Goal: Information Seeking & Learning: Learn about a topic

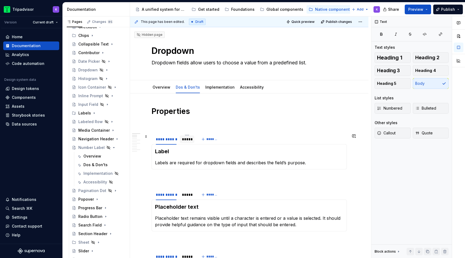
click at [189, 142] on div "*****" at bounding box center [187, 138] width 10 height 5
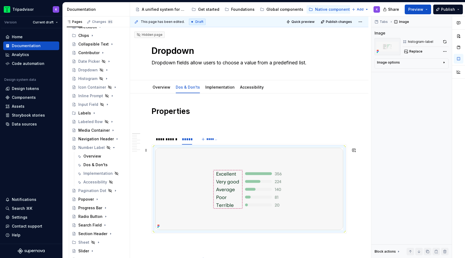
click at [237, 181] on img at bounding box center [249, 189] width 188 height 82
click at [407, 51] on button "Replace" at bounding box center [414, 52] width 22 height 8
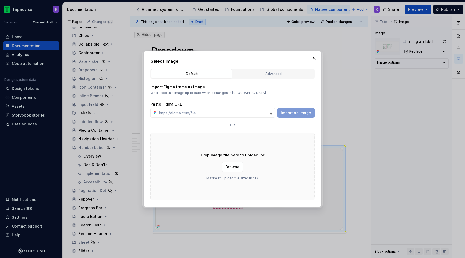
type textarea "*"
type input "[URL][DOMAIN_NAME]"
type textarea "*"
type input "[URL][DOMAIN_NAME]"
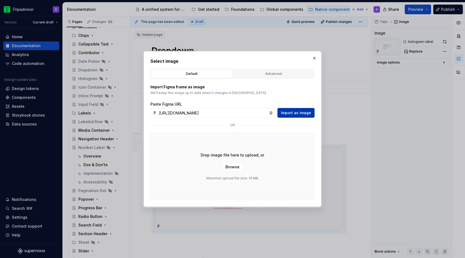
click at [295, 112] on span "Import as image" at bounding box center [296, 112] width 30 height 5
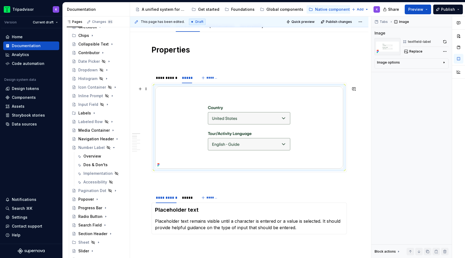
scroll to position [120, 0]
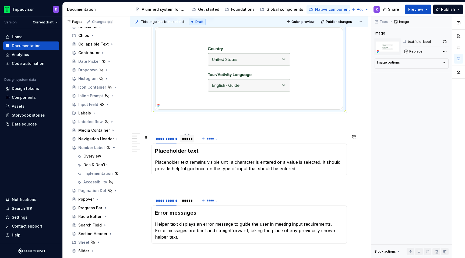
click at [186, 142] on div "*****" at bounding box center [187, 139] width 15 height 8
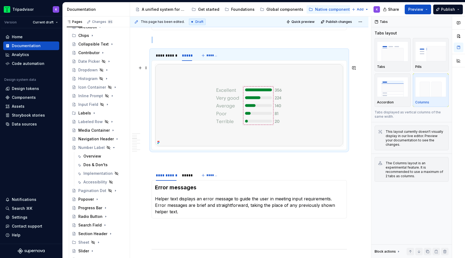
scroll to position [207, 0]
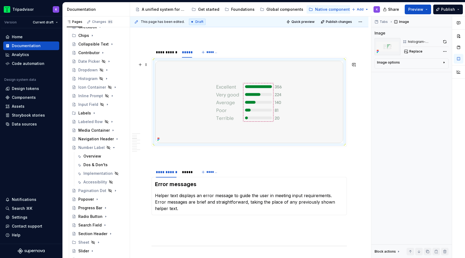
click at [250, 114] on img at bounding box center [249, 102] width 188 height 82
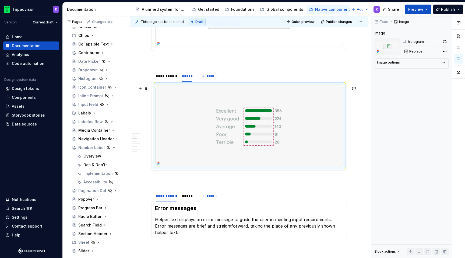
scroll to position [167, 0]
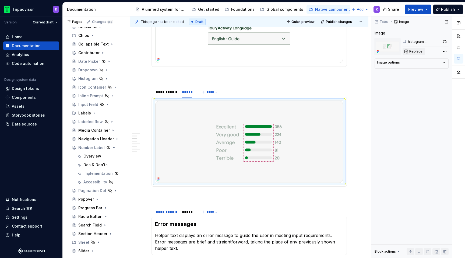
click at [409, 51] on button "Replace" at bounding box center [414, 52] width 22 height 8
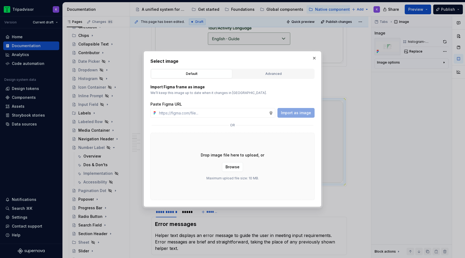
type textarea "*"
type input "[URL][DOMAIN_NAME]"
type textarea "*"
type input "[URL][DOMAIN_NAME]"
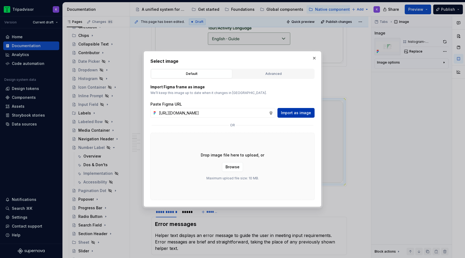
scroll to position [0, 0]
click at [290, 117] on button "Import as image" at bounding box center [295, 113] width 37 height 10
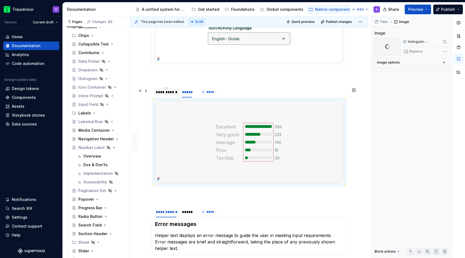
click at [168, 96] on div "**********" at bounding box center [166, 92] width 25 height 8
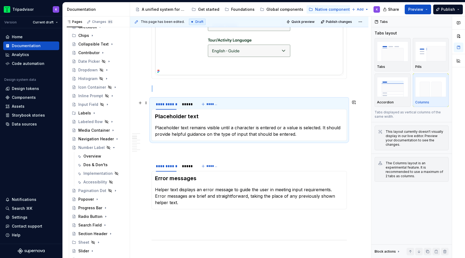
scroll to position [145, 0]
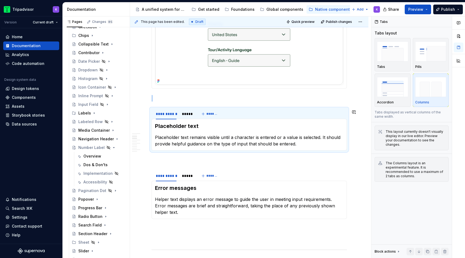
type textarea "*"
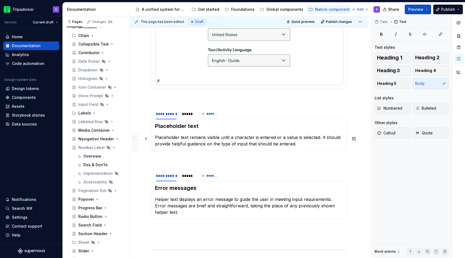
click at [312, 145] on p "Placeholder text remains visible until a character is entered or a value is sel…" at bounding box center [249, 140] width 188 height 13
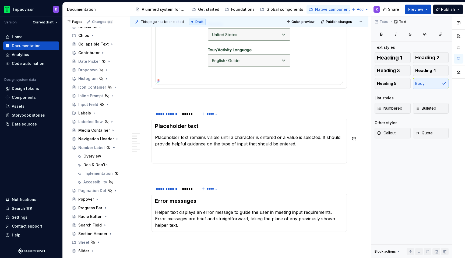
paste div
click at [245, 161] on div "Placeholder text Placeholder text remains visible until a character is entered …" at bounding box center [249, 141] width 195 height 45
click at [251, 159] on p "Placeholder text remains visible until a character is entered or a value is sel…" at bounding box center [249, 147] width 188 height 26
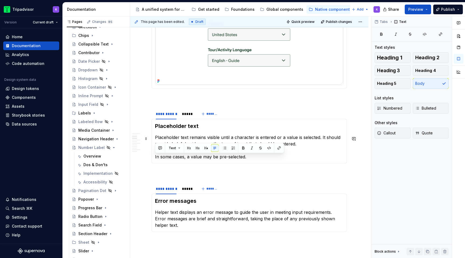
drag, startPoint x: 257, startPoint y: 156, endPoint x: 153, endPoint y: 155, distance: 103.6
click at [153, 155] on div "Placeholder text Placeholder text remains visible until a character is entered …" at bounding box center [249, 141] width 195 height 45
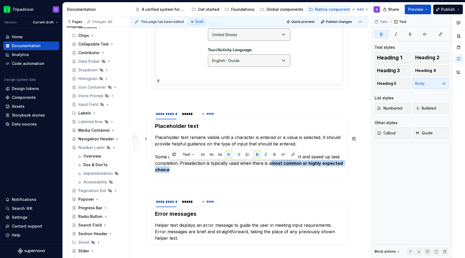
drag, startPoint x: 169, startPoint y: 171, endPoint x: 274, endPoint y: 166, distance: 105.1
click at [274, 166] on strong "most common or highly expected choice" at bounding box center [249, 166] width 189 height 12
click at [257, 153] on button "button" at bounding box center [258, 155] width 8 height 8
click at [245, 168] on p "Placeholder text remains visible until a character is entered or a value is sel…" at bounding box center [249, 153] width 188 height 39
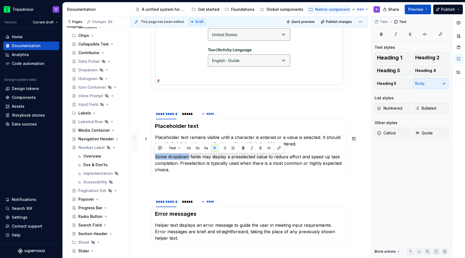
drag, startPoint x: 188, startPoint y: 160, endPoint x: 154, endPoint y: 159, distance: 34.2
click at [154, 159] on div "Placeholder text Placeholder text remains visible until a character is entered …" at bounding box center [249, 148] width 195 height 58
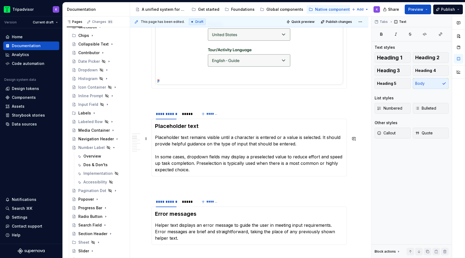
click at [236, 171] on p "Placeholder text remains visible until a character is entered or a value is sel…" at bounding box center [249, 153] width 188 height 39
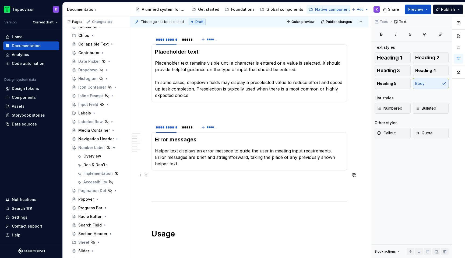
scroll to position [224, 0]
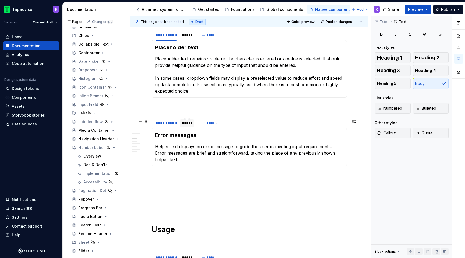
click at [184, 125] on div "*****" at bounding box center [187, 122] width 10 height 5
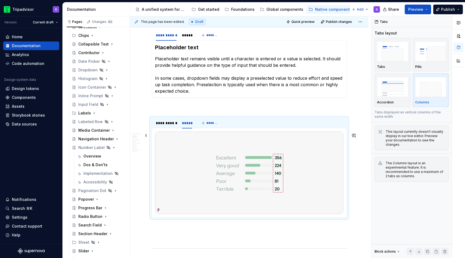
click at [231, 166] on img at bounding box center [249, 173] width 188 height 82
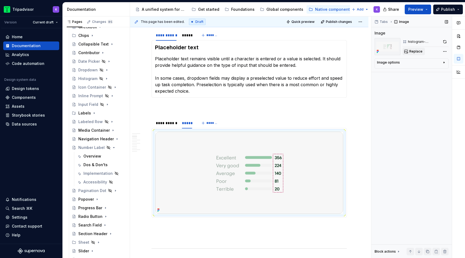
click at [419, 49] on button "Replace" at bounding box center [414, 52] width 22 height 8
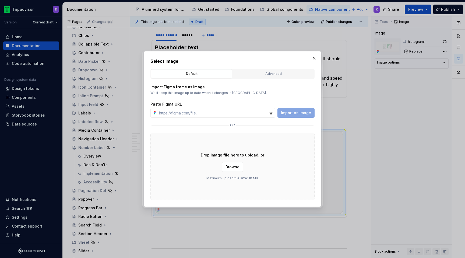
type textarea "*"
type input "[URL][DOMAIN_NAME]"
type textarea "*"
type input "[URL][DOMAIN_NAME]"
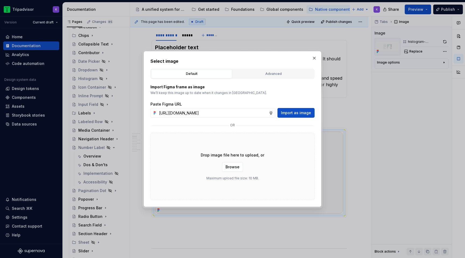
click at [300, 108] on div "Paste Figma URL [URL][DOMAIN_NAME] Import as image" at bounding box center [232, 109] width 164 height 16
click at [298, 111] on span "Import as image" at bounding box center [296, 112] width 30 height 5
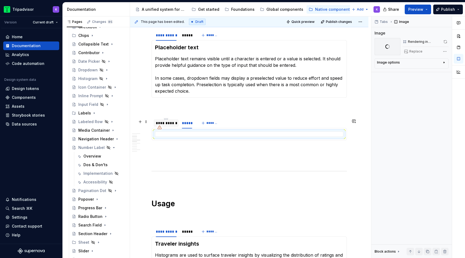
click at [172, 126] on div "**********" at bounding box center [166, 122] width 21 height 5
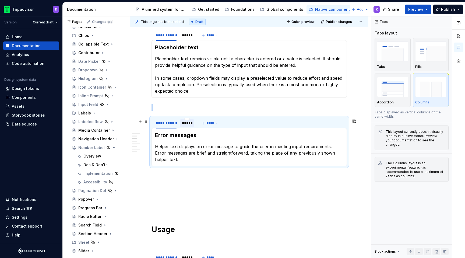
click at [189, 124] on div "*****" at bounding box center [187, 122] width 10 height 5
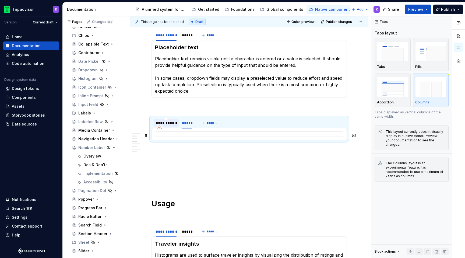
click at [173, 126] on div "**********" at bounding box center [166, 122] width 21 height 5
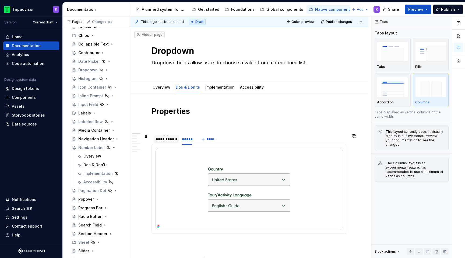
click at [164, 139] on div "**********" at bounding box center [166, 138] width 21 height 5
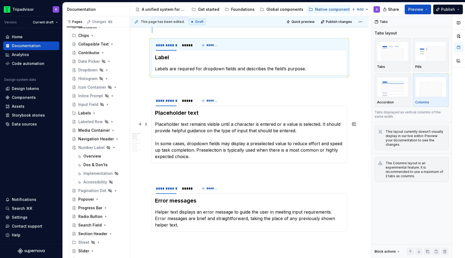
scroll to position [95, 0]
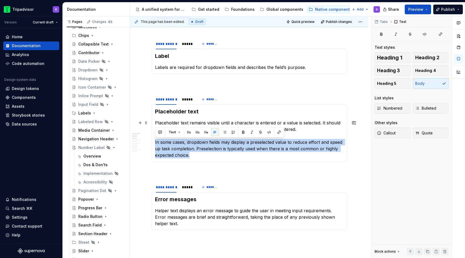
drag, startPoint x: 195, startPoint y: 157, endPoint x: 156, endPoint y: 141, distance: 42.4
click at [156, 141] on p "Placeholder text remains visible until a character is entered or a value is sel…" at bounding box center [249, 138] width 188 height 39
copy p "In some cases, dropdown fields may display a preselected value to reduce effort…"
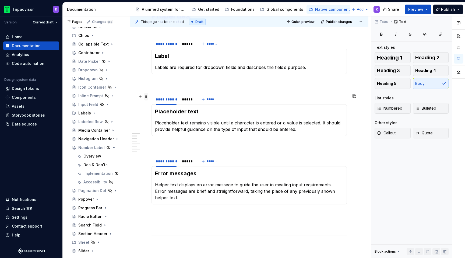
click at [147, 98] on span at bounding box center [146, 97] width 4 height 8
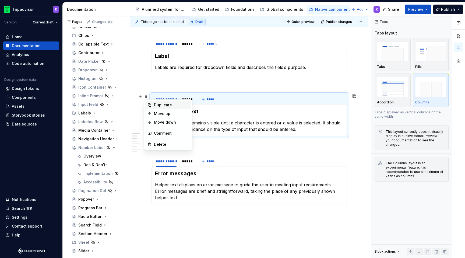
click at [163, 105] on div "Duplicate" at bounding box center [171, 104] width 35 height 5
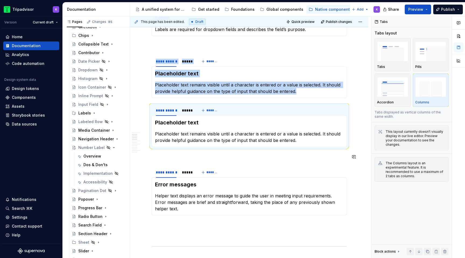
scroll to position [135, 0]
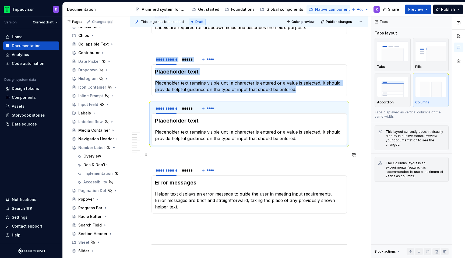
click at [171, 157] on p at bounding box center [249, 155] width 195 height 6
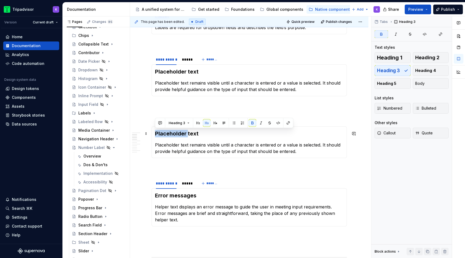
drag, startPoint x: 187, startPoint y: 132, endPoint x: 152, endPoint y: 132, distance: 35.0
click at [152, 132] on div "Placeholder text Placeholder text remains visible until a character is entered …" at bounding box center [249, 142] width 195 height 32
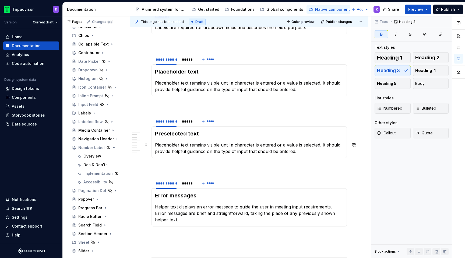
click at [203, 152] on p "Placeholder text remains visible until a character is entered or a value is sel…" at bounding box center [249, 148] width 188 height 13
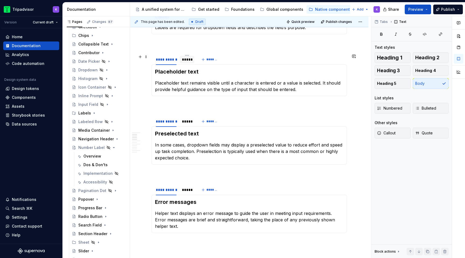
click at [188, 62] on div "*****" at bounding box center [187, 59] width 10 height 5
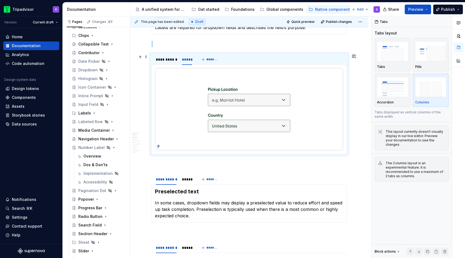
click at [290, 112] on img at bounding box center [249, 109] width 188 height 82
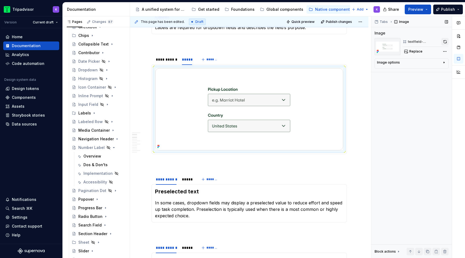
click at [443, 41] on button "button" at bounding box center [444, 42] width 7 height 8
click at [188, 183] on div "*****" at bounding box center [187, 179] width 15 height 8
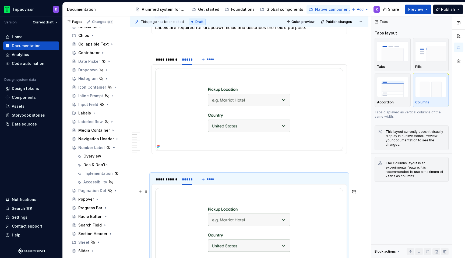
click at [257, 193] on img at bounding box center [249, 229] width 188 height 82
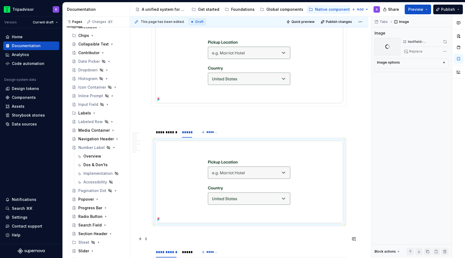
scroll to position [187, 0]
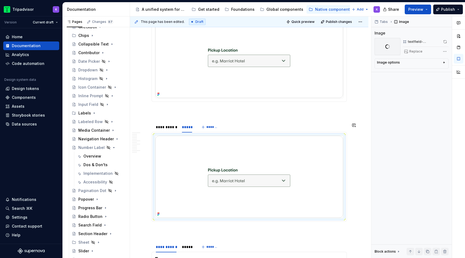
click at [271, 221] on section "**********" at bounding box center [249, 171] width 195 height 100
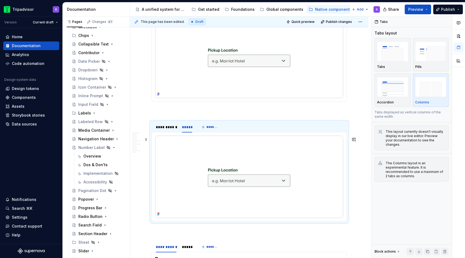
click at [275, 188] on img at bounding box center [249, 177] width 188 height 82
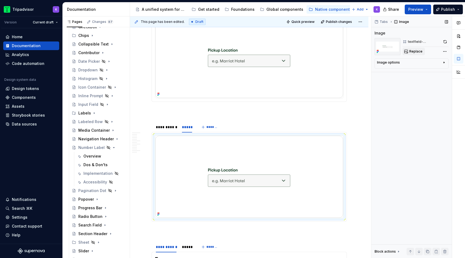
click at [417, 52] on span "Replace" at bounding box center [415, 51] width 13 height 4
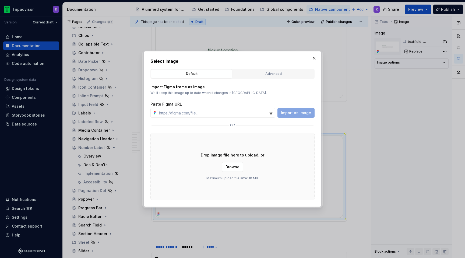
type textarea "*"
type input "[URL][DOMAIN_NAME]"
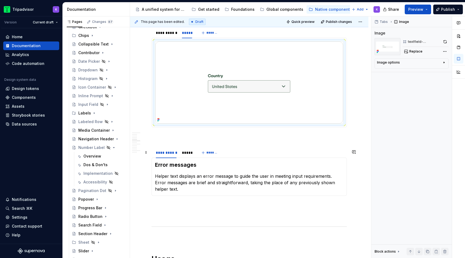
scroll to position [282, 0]
click at [187, 155] on div "*****" at bounding box center [187, 152] width 10 height 5
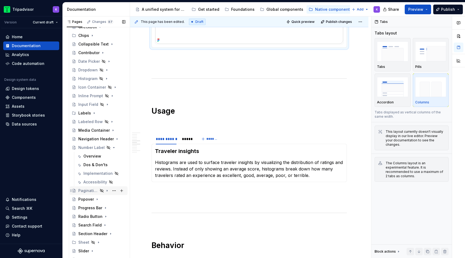
scroll to position [167, 0]
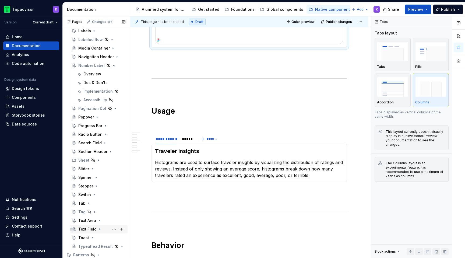
click at [89, 227] on div "Text Field" at bounding box center [87, 228] width 18 height 5
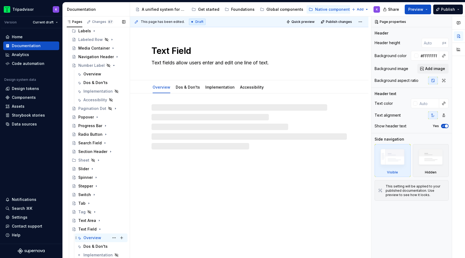
click at [91, 235] on div "Overview" at bounding box center [92, 237] width 18 height 5
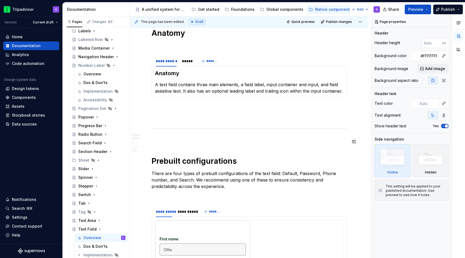
scroll to position [489, 0]
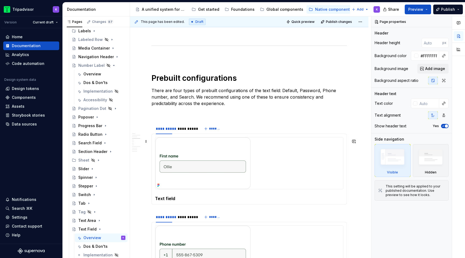
click at [281, 151] on div at bounding box center [249, 163] width 188 height 52
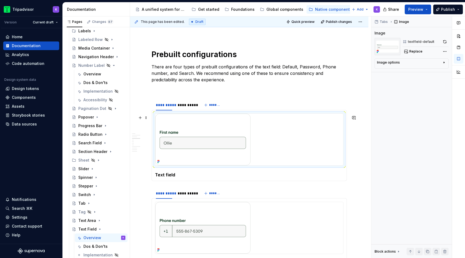
scroll to position [520, 0]
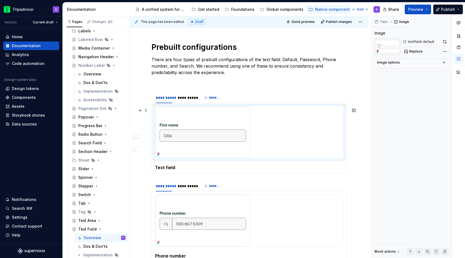
click at [225, 132] on img at bounding box center [202, 132] width 95 height 52
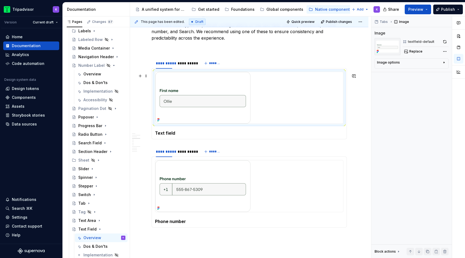
scroll to position [558, 0]
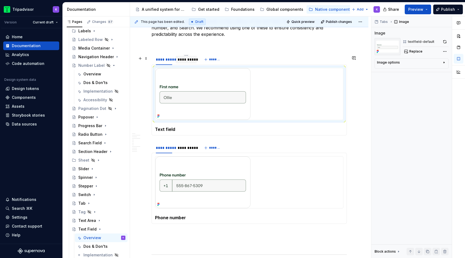
click at [187, 63] on div "**********" at bounding box center [186, 60] width 22 height 8
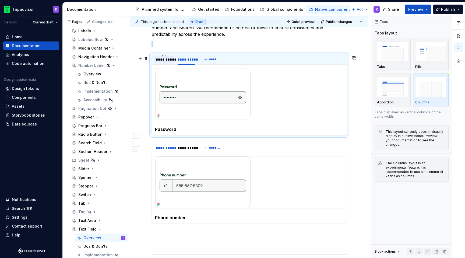
click at [167, 64] on div "**********" at bounding box center [164, 59] width 21 height 9
click at [184, 152] on div "**********" at bounding box center [186, 148] width 22 height 8
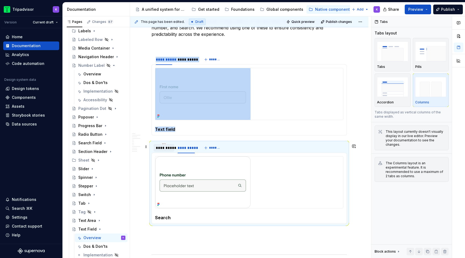
click at [167, 150] on div "**********" at bounding box center [164, 147] width 16 height 5
click at [191, 147] on div "**********" at bounding box center [186, 147] width 17 height 5
click at [169, 150] on div "**********" at bounding box center [164, 147] width 16 height 5
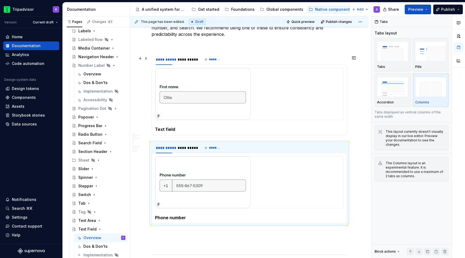
click at [186, 66] on div "**********" at bounding box center [176, 60] width 48 height 13
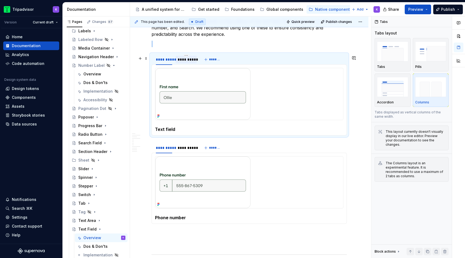
click at [185, 63] on div "**********" at bounding box center [186, 60] width 22 height 8
click at [168, 62] on div "**********" at bounding box center [164, 59] width 16 height 5
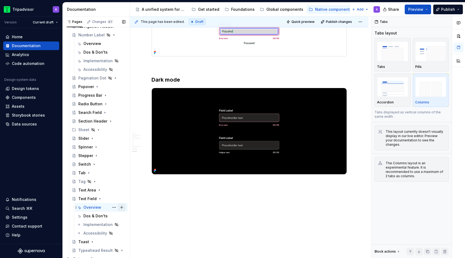
scroll to position [198, 0]
click at [99, 215] on div "Dos & Don'ts" at bounding box center [95, 215] width 24 height 5
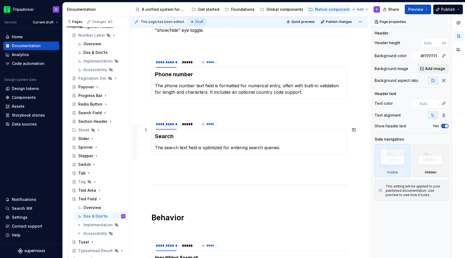
scroll to position [735, 0]
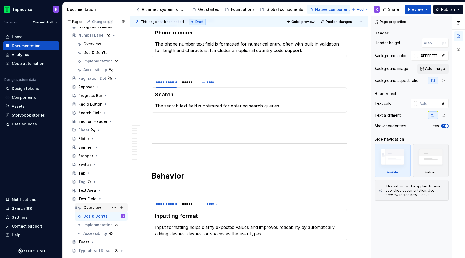
click at [95, 205] on div "Overview" at bounding box center [92, 207] width 18 height 5
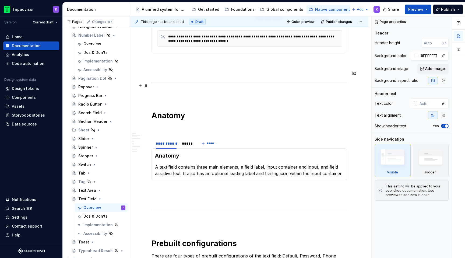
scroll to position [508, 0]
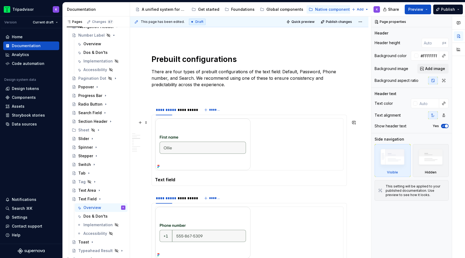
click at [201, 131] on img at bounding box center [202, 144] width 95 height 52
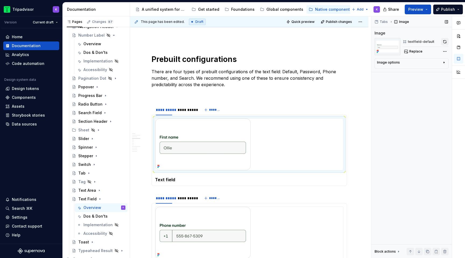
click at [445, 43] on button "button" at bounding box center [445, 42] width 8 height 8
click at [193, 112] on div "**********" at bounding box center [186, 109] width 17 height 5
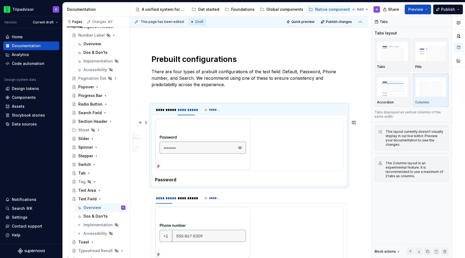
click at [249, 164] on img at bounding box center [202, 144] width 95 height 52
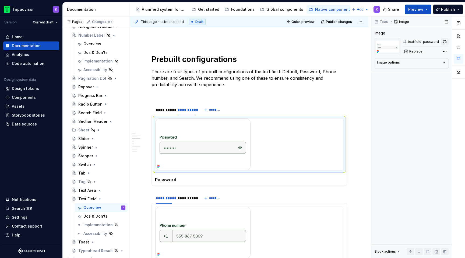
click at [446, 41] on button "button" at bounding box center [445, 42] width 8 height 8
click at [218, 228] on img at bounding box center [202, 233] width 95 height 52
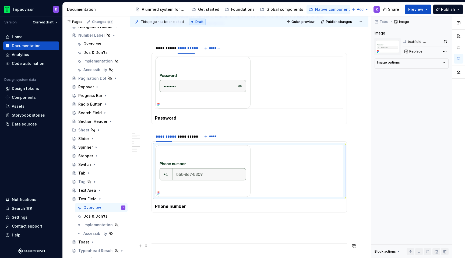
scroll to position [586, 0]
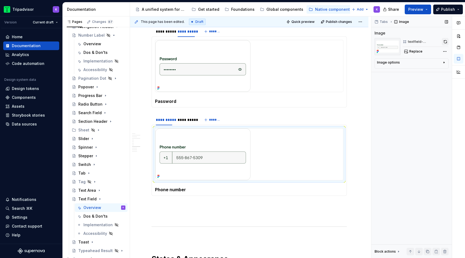
click at [444, 41] on button "button" at bounding box center [445, 42] width 7 height 8
click at [188, 122] on div "**********" at bounding box center [186, 119] width 17 height 5
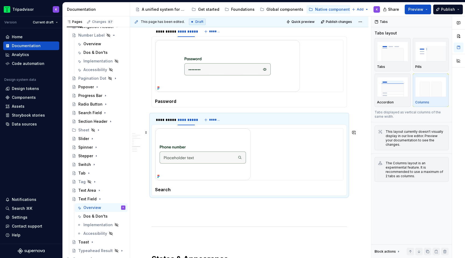
click at [227, 167] on img at bounding box center [202, 154] width 95 height 52
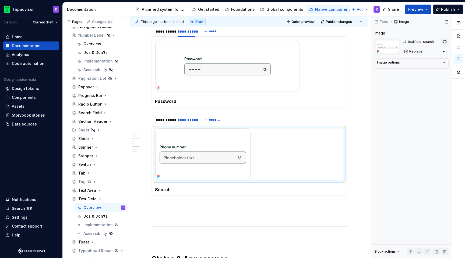
click at [445, 42] on button "button" at bounding box center [445, 42] width 8 height 8
click at [168, 122] on div "**********" at bounding box center [164, 119] width 16 height 5
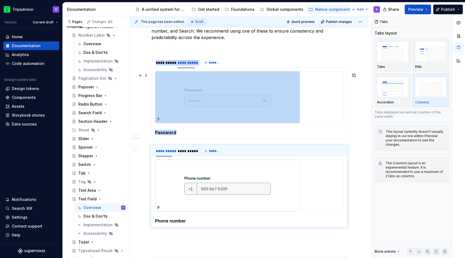
scroll to position [544, 0]
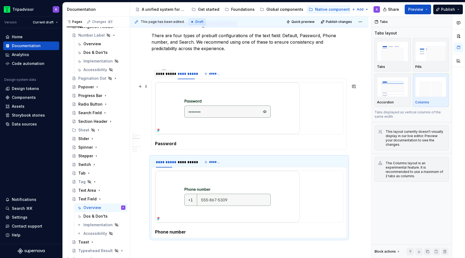
click at [167, 76] on div "**********" at bounding box center [164, 73] width 16 height 5
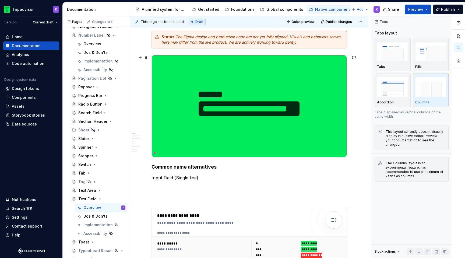
scroll to position [75, 0]
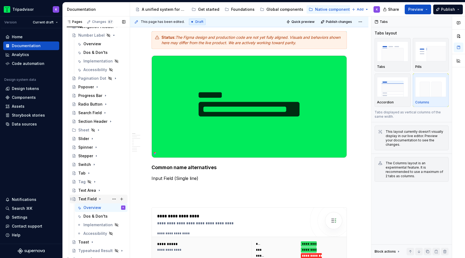
click at [99, 199] on icon "Page tree" at bounding box center [99, 199] width 1 height 1
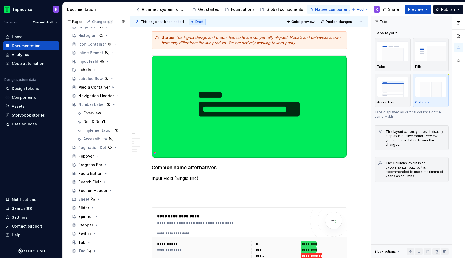
scroll to position [94, 0]
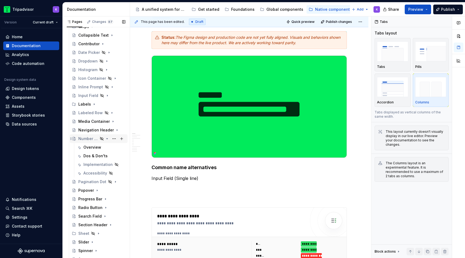
click at [107, 139] on icon "Page tree" at bounding box center [107, 138] width 1 height 1
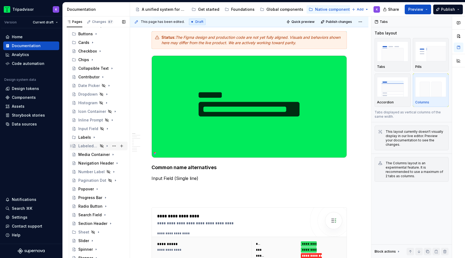
scroll to position [56, 0]
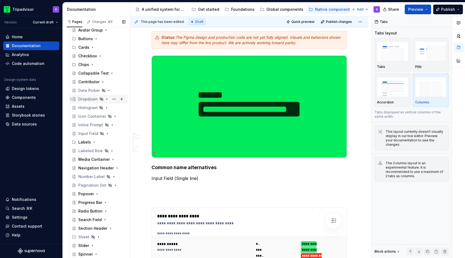
click at [107, 99] on icon "Page tree" at bounding box center [107, 98] width 1 height 1
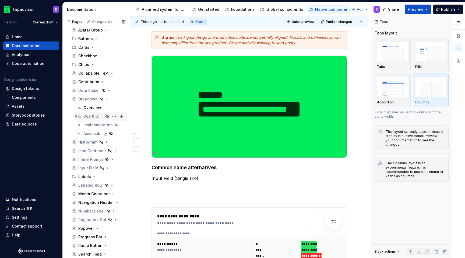
click at [92, 115] on div "Dos & Don'ts" at bounding box center [93, 116] width 20 height 5
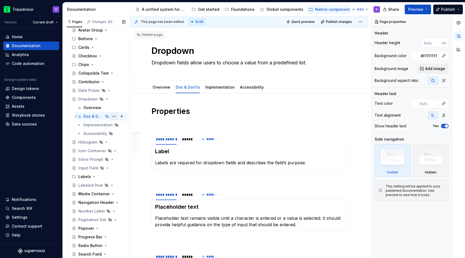
click at [114, 116] on button "Page tree" at bounding box center [114, 116] width 8 height 8
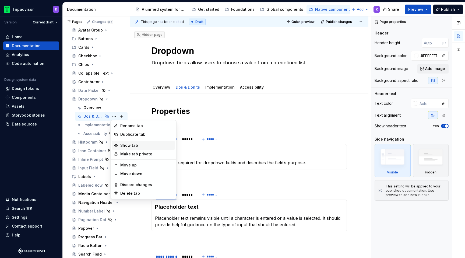
click at [132, 145] on div "Show tab" at bounding box center [146, 145] width 53 height 5
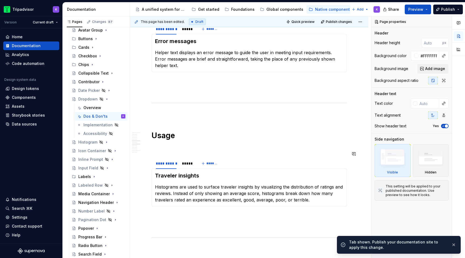
scroll to position [364, 0]
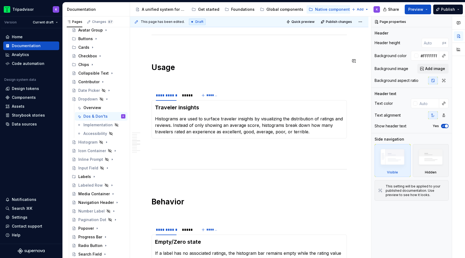
type textarea "*"
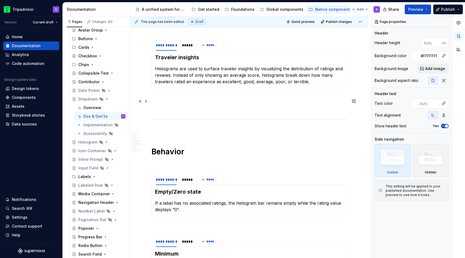
scroll to position [418, 0]
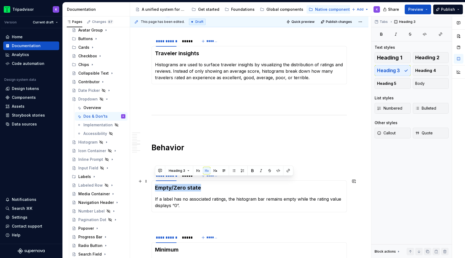
drag, startPoint x: 201, startPoint y: 181, endPoint x: 155, endPoint y: 181, distance: 46.0
click at [155, 181] on div "Empty/Zero state If a label has no associated ratings, the histogram bar remain…" at bounding box center [249, 196] width 195 height 32
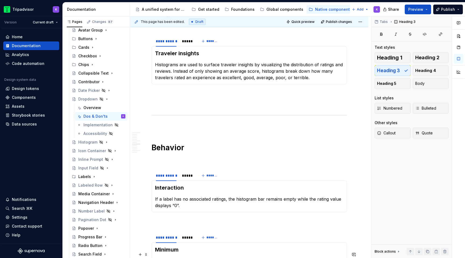
click at [177, 246] on h3 "Minimum" at bounding box center [249, 250] width 188 height 8
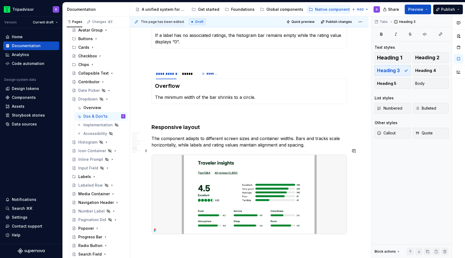
scroll to position [602, 0]
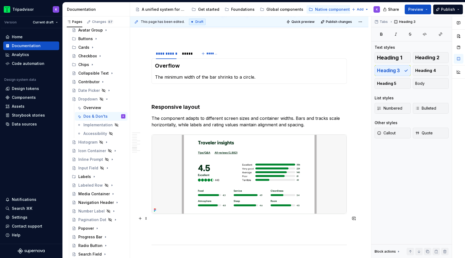
click at [154, 220] on p at bounding box center [249, 223] width 195 height 6
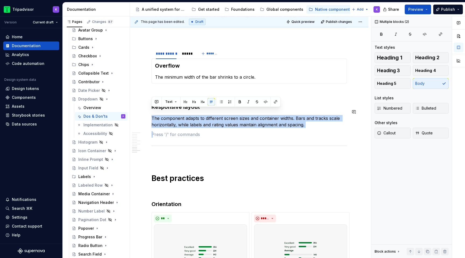
drag, startPoint x: 173, startPoint y: 134, endPoint x: 154, endPoint y: 105, distance: 34.1
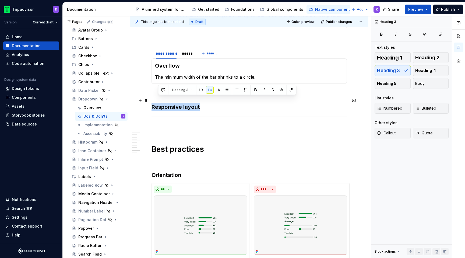
drag, startPoint x: 202, startPoint y: 102, endPoint x: 153, endPoint y: 101, distance: 49.0
click at [153, 103] on h3 "Responsive layout" at bounding box center [249, 107] width 195 height 8
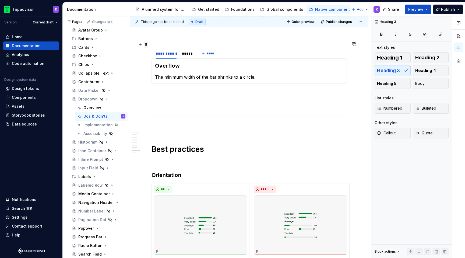
click at [148, 46] on span at bounding box center [146, 45] width 4 height 8
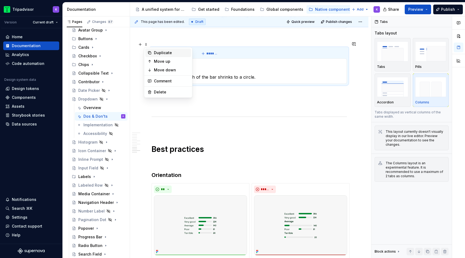
click at [155, 54] on div "Duplicate" at bounding box center [171, 52] width 35 height 5
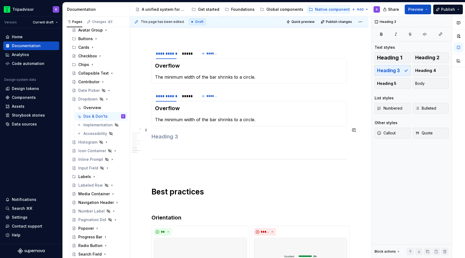
click at [171, 133] on h3 at bounding box center [249, 137] width 195 height 8
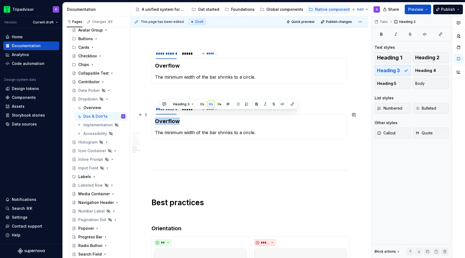
drag, startPoint x: 172, startPoint y: 116, endPoint x: 154, endPoint y: 114, distance: 17.6
click at [154, 114] on div "Overflow The minimum width of the bar shrinks to a circle." at bounding box center [249, 126] width 195 height 25
click at [195, 90] on p at bounding box center [249, 93] width 195 height 6
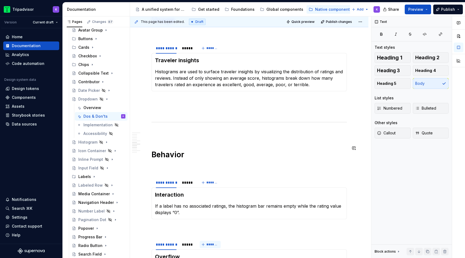
scroll to position [368, 0]
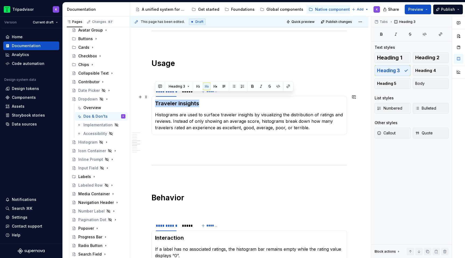
drag, startPoint x: 199, startPoint y: 98, endPoint x: 156, endPoint y: 97, distance: 43.9
click at [156, 100] on h3 "Traveler insights" at bounding box center [249, 104] width 188 height 8
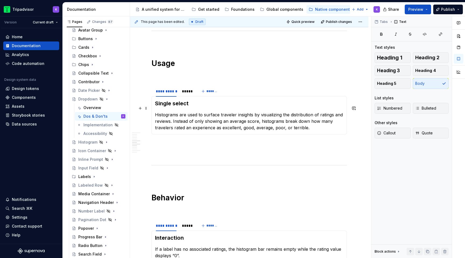
click at [232, 114] on p "Histograms are used to surface traveler insights by visualizing the distributio…" at bounding box center [249, 120] width 188 height 19
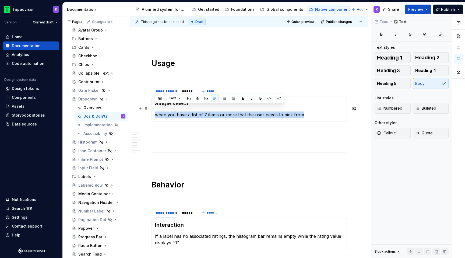
drag, startPoint x: 302, startPoint y: 110, endPoint x: 154, endPoint y: 108, distance: 148.0
click at [154, 108] on div "Single select when you have a list of 7 items or more that the user needs to pi…" at bounding box center [249, 108] width 195 height 25
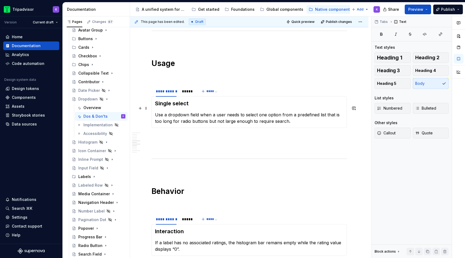
click at [296, 111] on p "Use a dropdown field when a user needs to select one option from a predefined l…" at bounding box center [249, 117] width 188 height 13
click at [325, 111] on p "Use a dropdown field when a user needs to select one option from a predefined l…" at bounding box center [249, 117] width 188 height 13
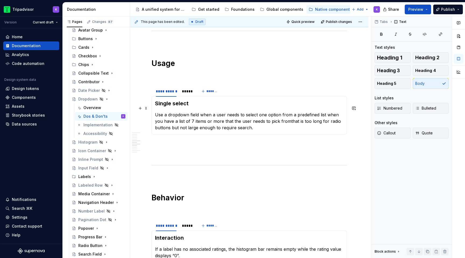
click at [327, 111] on p "Use a dropdown field when a user needs to select one option from a predefined l…" at bounding box center [249, 120] width 188 height 19
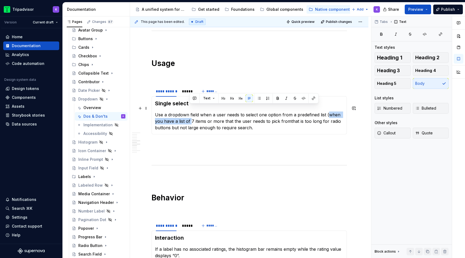
drag, startPoint x: 327, startPoint y: 107, endPoint x: 190, endPoint y: 116, distance: 137.0
click at [190, 116] on p "Use a dropdown field when a user needs to select one option from a predefined l…" at bounding box center [249, 120] width 188 height 19
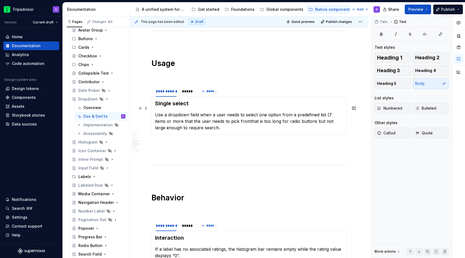
click at [329, 111] on p "Use a dropdown field when a user needs to select one option from a predefined l…" at bounding box center [249, 120] width 188 height 19
click at [164, 114] on p "Use a dropdown field when a user needs to select one option from a predefined l…" at bounding box center [249, 120] width 188 height 19
drag, startPoint x: 166, startPoint y: 115, endPoint x: 332, endPoint y: 105, distance: 166.9
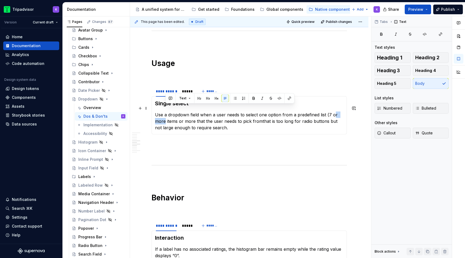
click at [332, 111] on p "Use a dropdown field when a user needs to select one option from a predefined l…" at bounding box center [249, 120] width 188 height 19
click at [170, 114] on p "Use a dropdown field when a user needs to select one option from a predefined l…" at bounding box center [249, 120] width 188 height 19
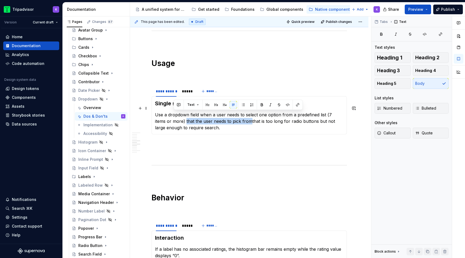
drag, startPoint x: 173, startPoint y: 114, endPoint x: 238, endPoint y: 113, distance: 64.9
click at [238, 113] on p "Use a dropdown field when a user needs to select one option from a predefined l…" at bounding box center [249, 120] width 188 height 19
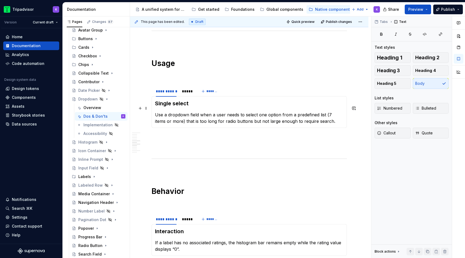
click at [326, 115] on p "Use a dropdown field when a user needs to select one option from a predefined l…" at bounding box center [249, 117] width 188 height 13
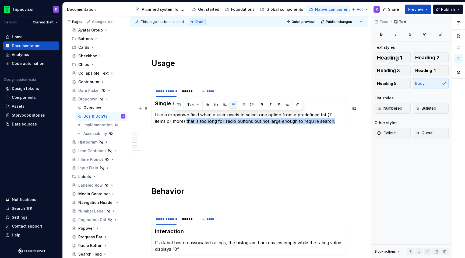
drag, startPoint x: 174, startPoint y: 115, endPoint x: 335, endPoint y: 118, distance: 161.2
click at [335, 118] on p "Use a dropdown field when a user needs to select one option from a predefined l…" at bounding box center [249, 117] width 188 height 13
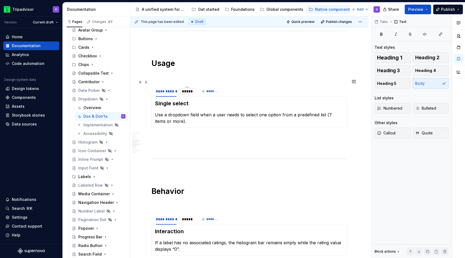
click at [188, 88] on div "*****" at bounding box center [187, 91] width 15 height 8
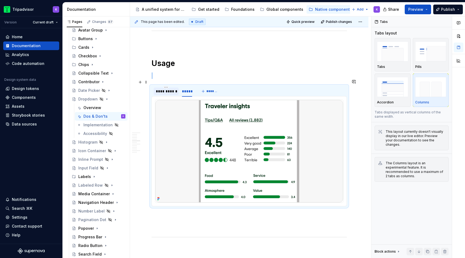
click at [172, 89] on div "**********" at bounding box center [166, 91] width 21 height 5
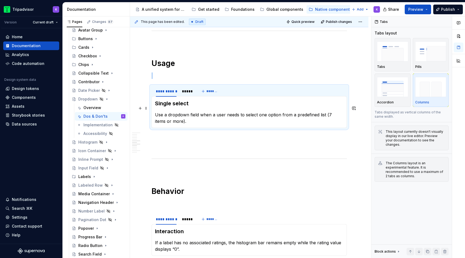
click at [261, 118] on div "Single select Use a dropdown field when a user needs to select one option from …" at bounding box center [249, 112] width 195 height 32
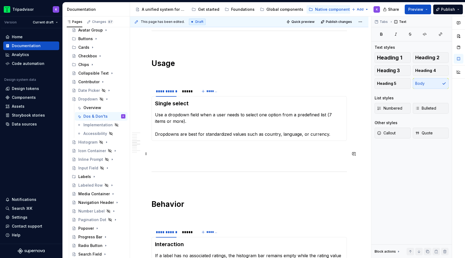
click at [209, 157] on p at bounding box center [249, 160] width 195 height 6
click at [187, 89] on div "*****" at bounding box center [187, 91] width 10 height 5
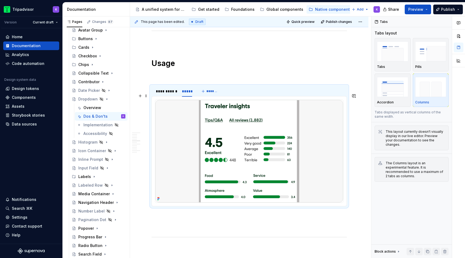
click at [235, 141] on img at bounding box center [249, 151] width 188 height 103
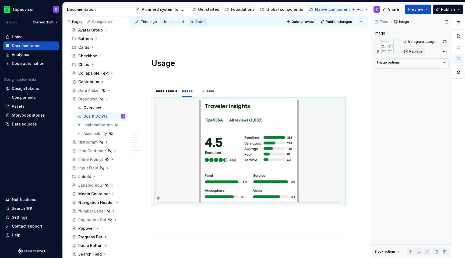
click at [406, 51] on button "Replace" at bounding box center [414, 52] width 22 height 8
type textarea "*"
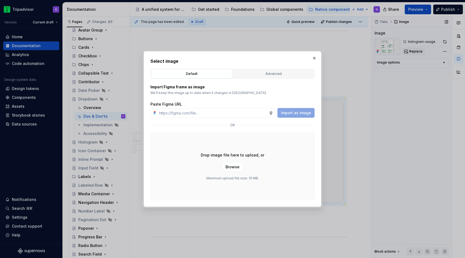
type input "[URL][DOMAIN_NAME]"
type textarea "*"
type input "[URL][DOMAIN_NAME]"
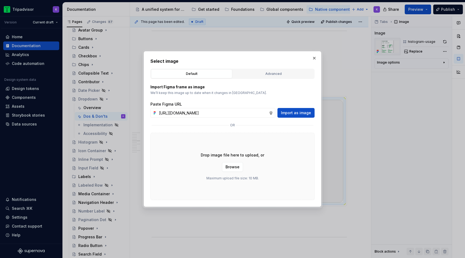
click at [294, 118] on div "Import Figma frame as image We’ll keep this image up to date when it changes in…" at bounding box center [232, 139] width 164 height 121
click at [292, 114] on span "Import as image" at bounding box center [296, 112] width 30 height 5
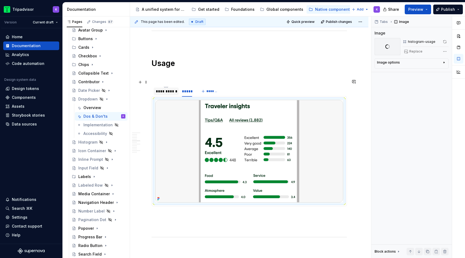
click at [173, 88] on div "**********" at bounding box center [166, 91] width 25 height 8
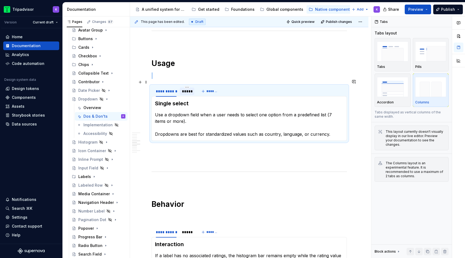
click at [187, 89] on div "*****" at bounding box center [187, 91] width 10 height 5
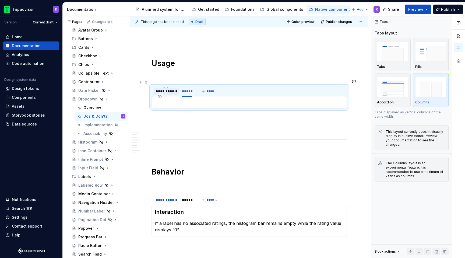
click at [167, 88] on div "**********" at bounding box center [166, 91] width 25 height 9
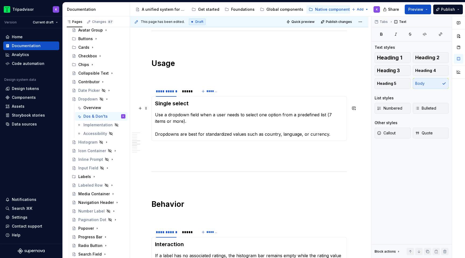
click at [178, 129] on p "Use a dropdown field when a user needs to select one option from a predefined l…" at bounding box center [249, 124] width 188 height 26
click at [181, 157] on p at bounding box center [249, 160] width 195 height 6
click at [187, 88] on div "*****" at bounding box center [187, 91] width 15 height 8
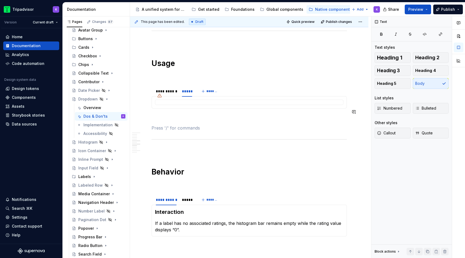
click at [161, 116] on div "**********" at bounding box center [249, 144] width 195 height 813
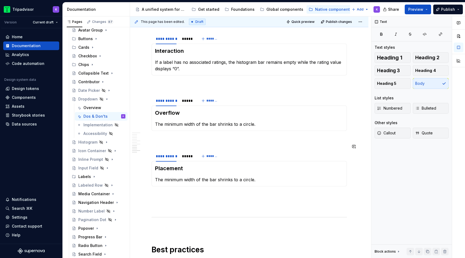
scroll to position [540, 0]
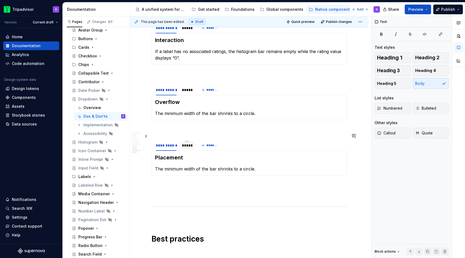
click at [186, 143] on div "*****" at bounding box center [187, 145] width 10 height 5
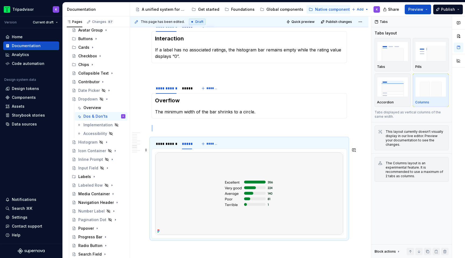
scroll to position [649, 0]
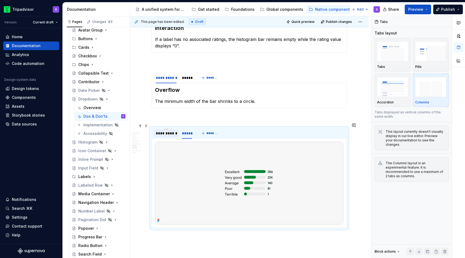
click at [165, 131] on div "**********" at bounding box center [166, 133] width 21 height 5
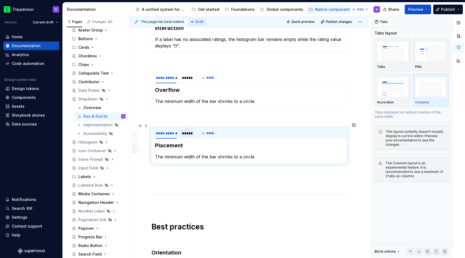
click at [185, 132] on div "*****" at bounding box center [187, 133] width 15 height 9
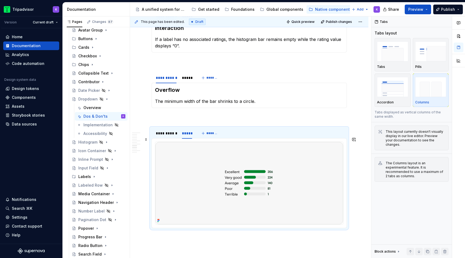
click at [202, 176] on img at bounding box center [249, 183] width 188 height 82
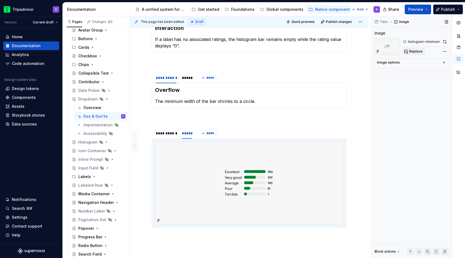
click at [409, 51] on button "Replace" at bounding box center [414, 52] width 22 height 8
type textarea "*"
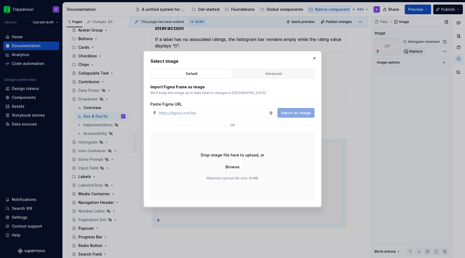
type input "[URL][DOMAIN_NAME]"
type textarea "*"
type input "[URL][DOMAIN_NAME]"
click at [288, 113] on span "Import as image" at bounding box center [296, 112] width 30 height 5
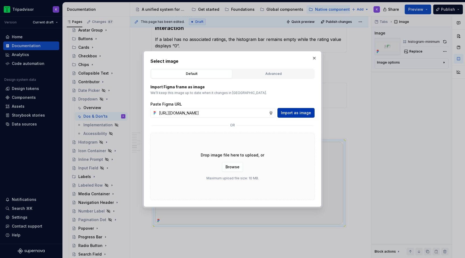
scroll to position [0, 0]
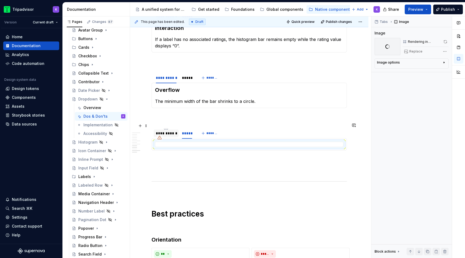
click at [172, 131] on div "**********" at bounding box center [166, 133] width 21 height 5
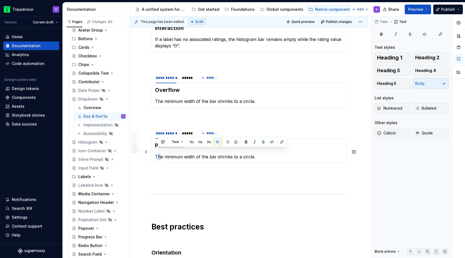
drag, startPoint x: 258, startPoint y: 151, endPoint x: 160, endPoint y: 154, distance: 98.0
click at [160, 154] on p "The minimum width of the bar shrinks to a circle." at bounding box center [249, 156] width 188 height 6
click at [246, 153] on p "The minimum width of the bar shrinks to a circle." at bounding box center [249, 156] width 188 height 6
click at [256, 153] on p "The minimum width of the bar shrinks to a circle." at bounding box center [249, 156] width 188 height 6
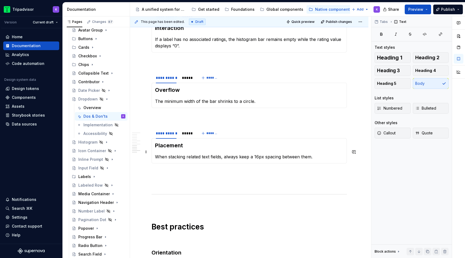
click at [208, 153] on p "When stacking related text fields, always keep a 16px spacing between them." at bounding box center [249, 156] width 188 height 6
click at [211, 153] on p "When stacking related text fields, always keep a 16px spacing between them." at bounding box center [249, 156] width 188 height 6
click at [183, 75] on div "*****" at bounding box center [187, 77] width 10 height 5
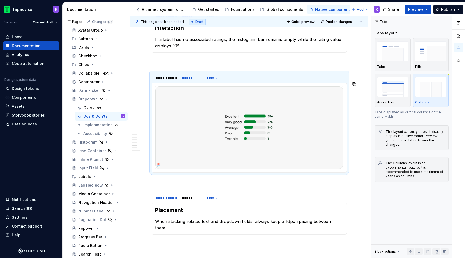
click at [222, 123] on img at bounding box center [249, 127] width 188 height 82
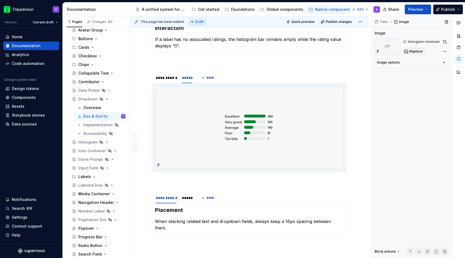
click at [405, 53] on button "Replace" at bounding box center [414, 52] width 22 height 8
type textarea "*"
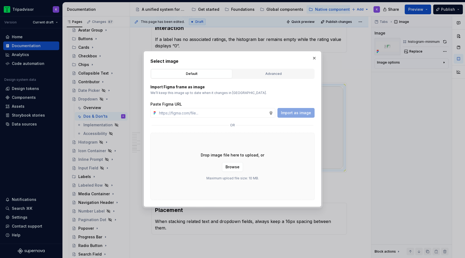
type input "[URL][DOMAIN_NAME]"
type textarea "*"
type input "[URL][DOMAIN_NAME]"
click at [296, 114] on span "Import as image" at bounding box center [296, 112] width 30 height 5
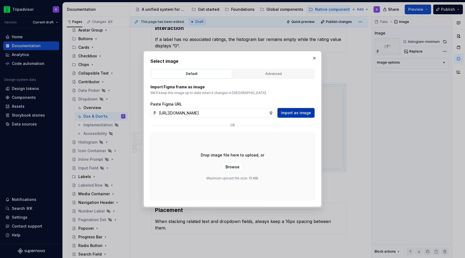
scroll to position [0, 0]
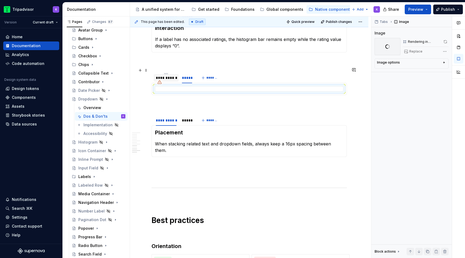
click at [169, 75] on div "**********" at bounding box center [166, 77] width 21 height 5
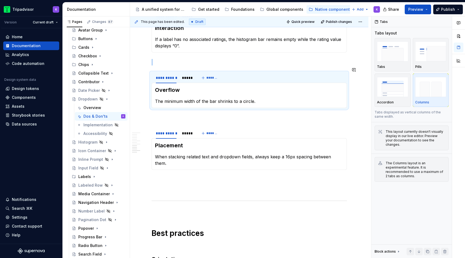
click at [188, 98] on p "The minimum width of the bar shrinks to a circle." at bounding box center [249, 101] width 188 height 6
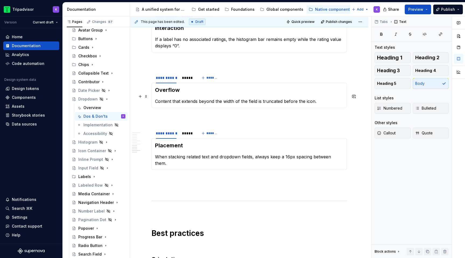
click at [305, 98] on p "Content that extends beyond the width of the field is truncated before the icon." at bounding box center [249, 101] width 188 height 6
click at [156, 98] on p "Content that extends beyond the width of the field is truncated before the drop…" at bounding box center [249, 101] width 188 height 6
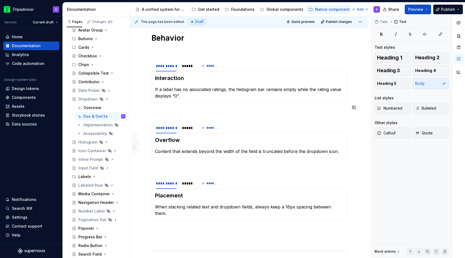
scroll to position [594, 0]
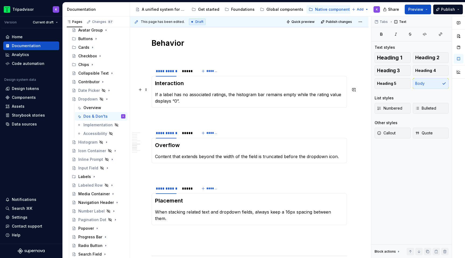
click at [205, 94] on p "If a label has no associated ratings, the histogram bar remains empty while the…" at bounding box center [249, 97] width 188 height 13
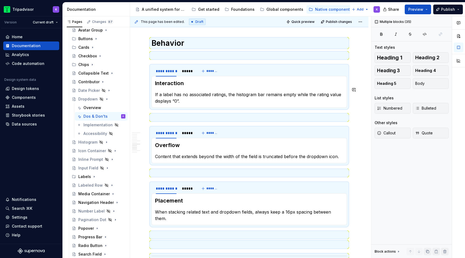
click at [205, 94] on p "If a label has no associated ratings, the histogram bar remains empty while the…" at bounding box center [249, 97] width 188 height 13
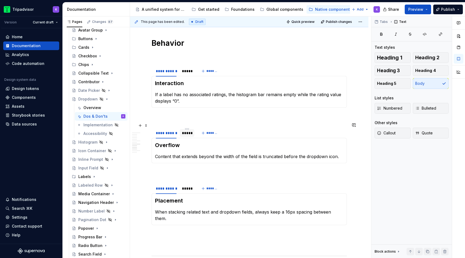
click at [184, 130] on div "*****" at bounding box center [187, 132] width 10 height 5
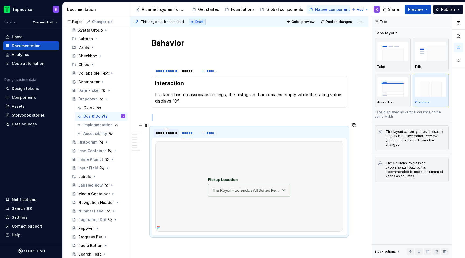
click at [164, 130] on div "**********" at bounding box center [166, 132] width 21 height 5
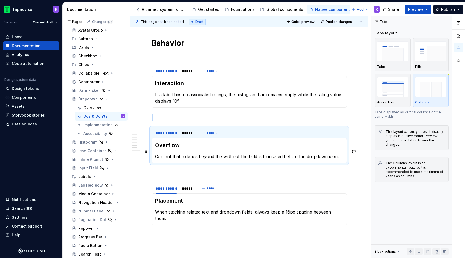
click at [255, 146] on section-item-column "Overflow Content that extends beyond the width of the field is truncated before…" at bounding box center [249, 150] width 188 height 18
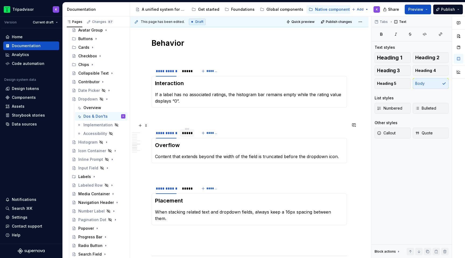
click at [185, 131] on div "*****" at bounding box center [187, 133] width 15 height 8
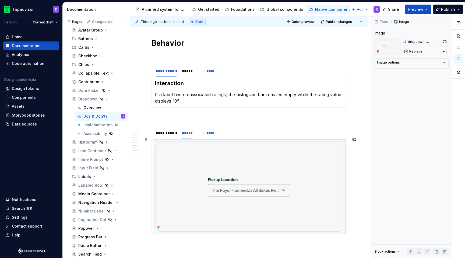
click at [318, 167] on img at bounding box center [249, 187] width 188 height 90
type textarea "*"
click at [444, 41] on button "button" at bounding box center [445, 42] width 8 height 8
